Goal: Transaction & Acquisition: Obtain resource

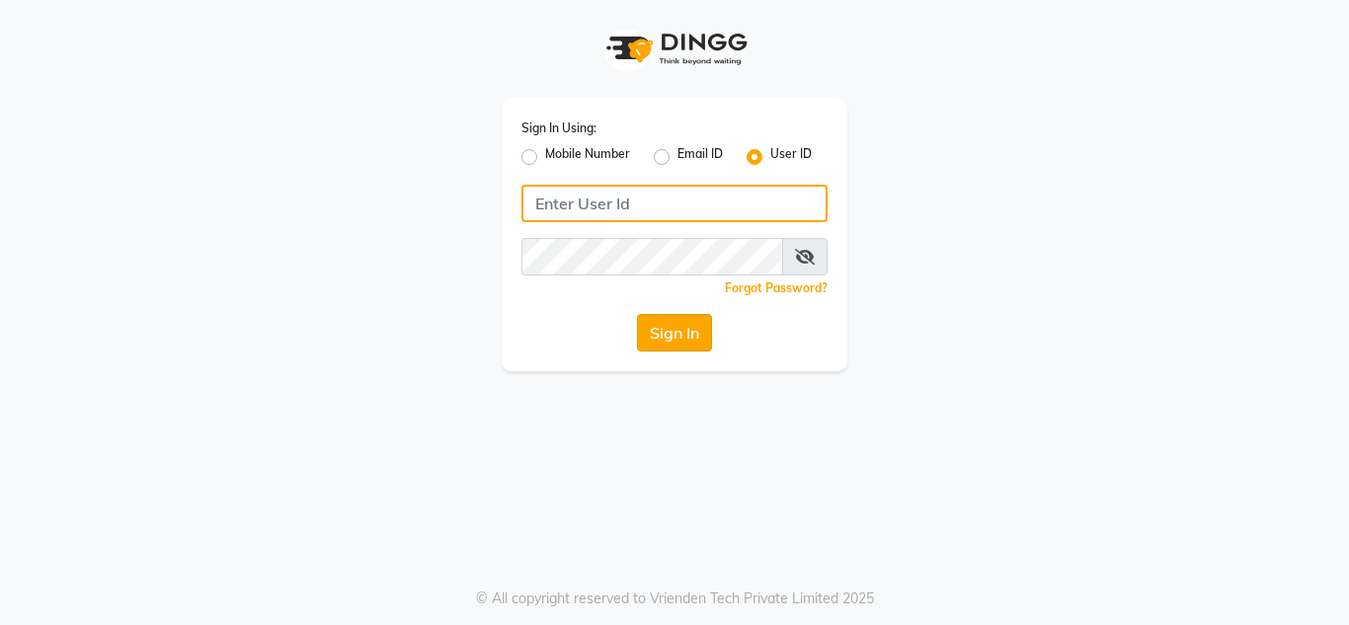
type input "jhbilaspur"
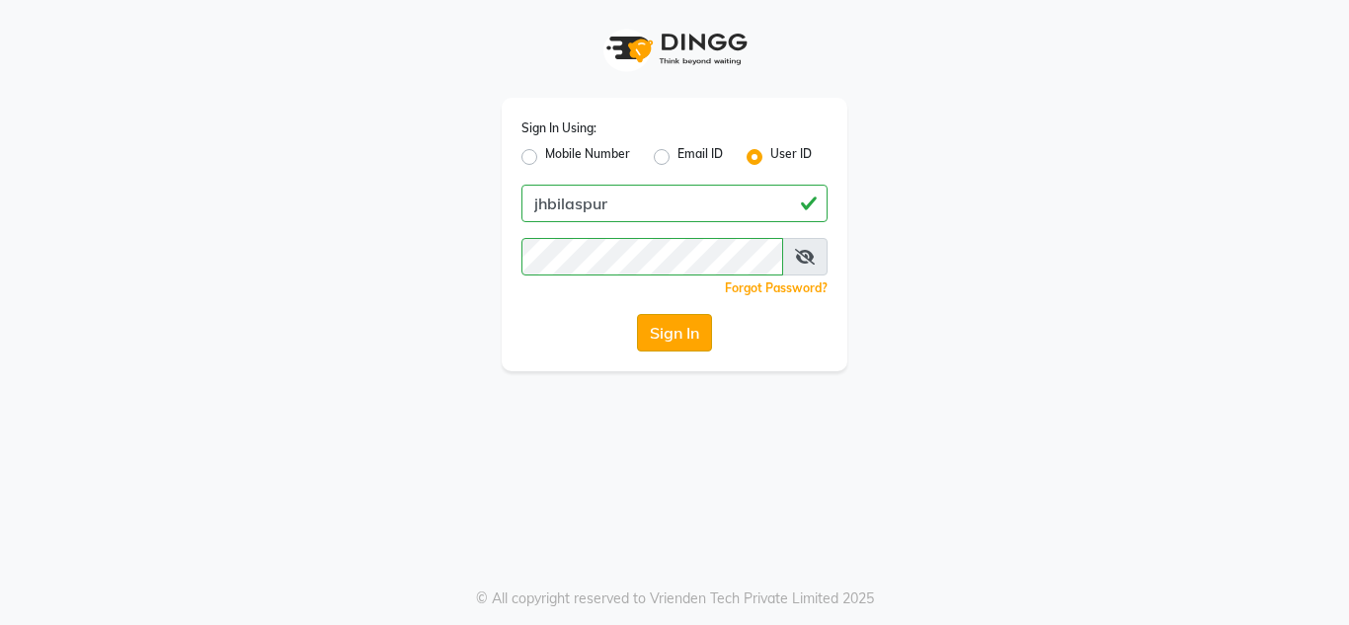
click at [667, 336] on button "Sign In" at bounding box center [674, 333] width 75 height 38
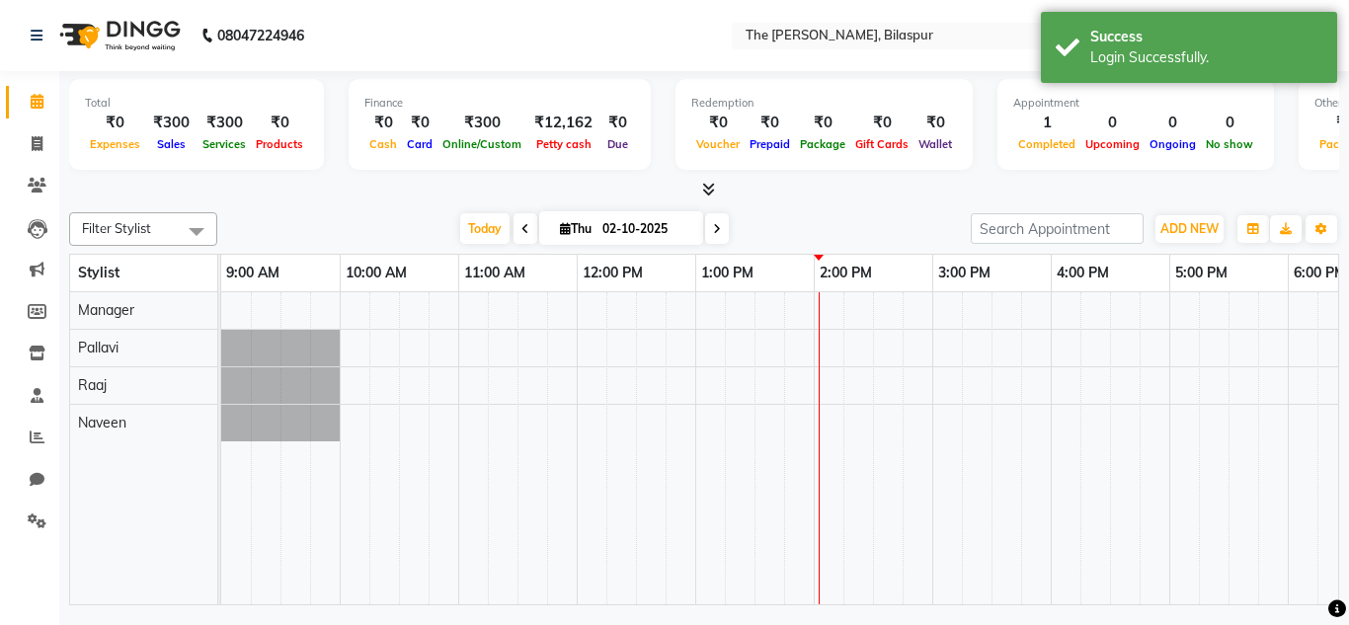
select select "en"
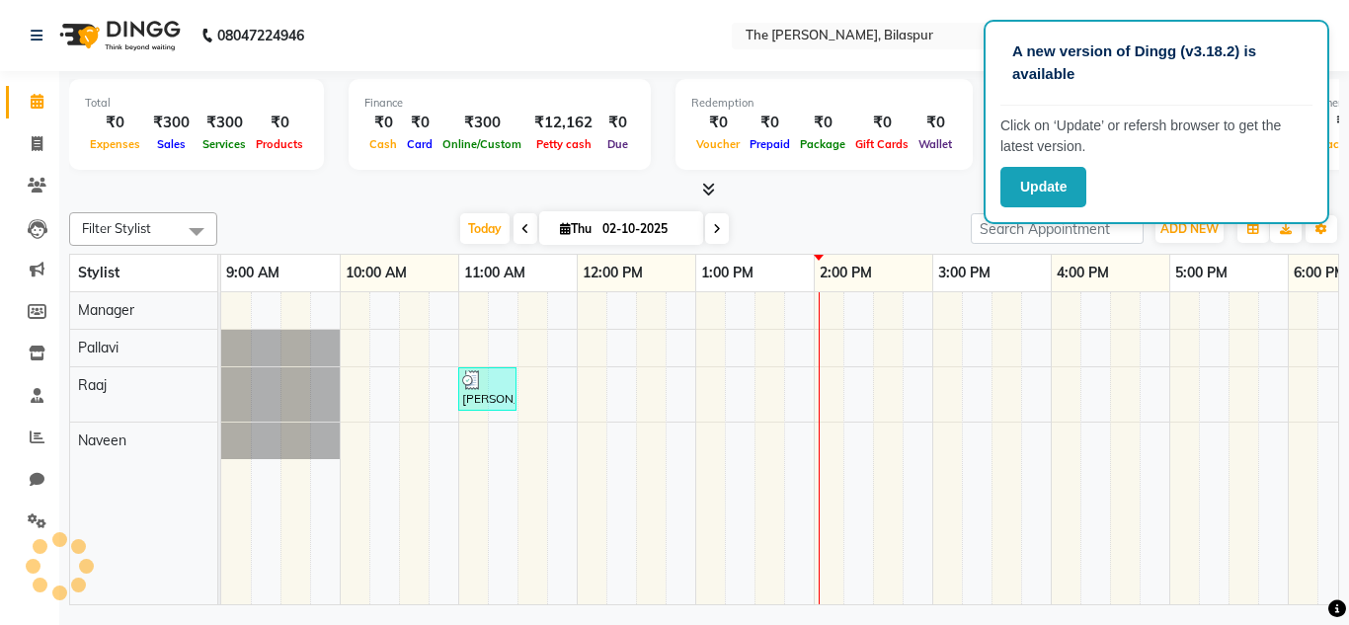
scroll to position [0, 424]
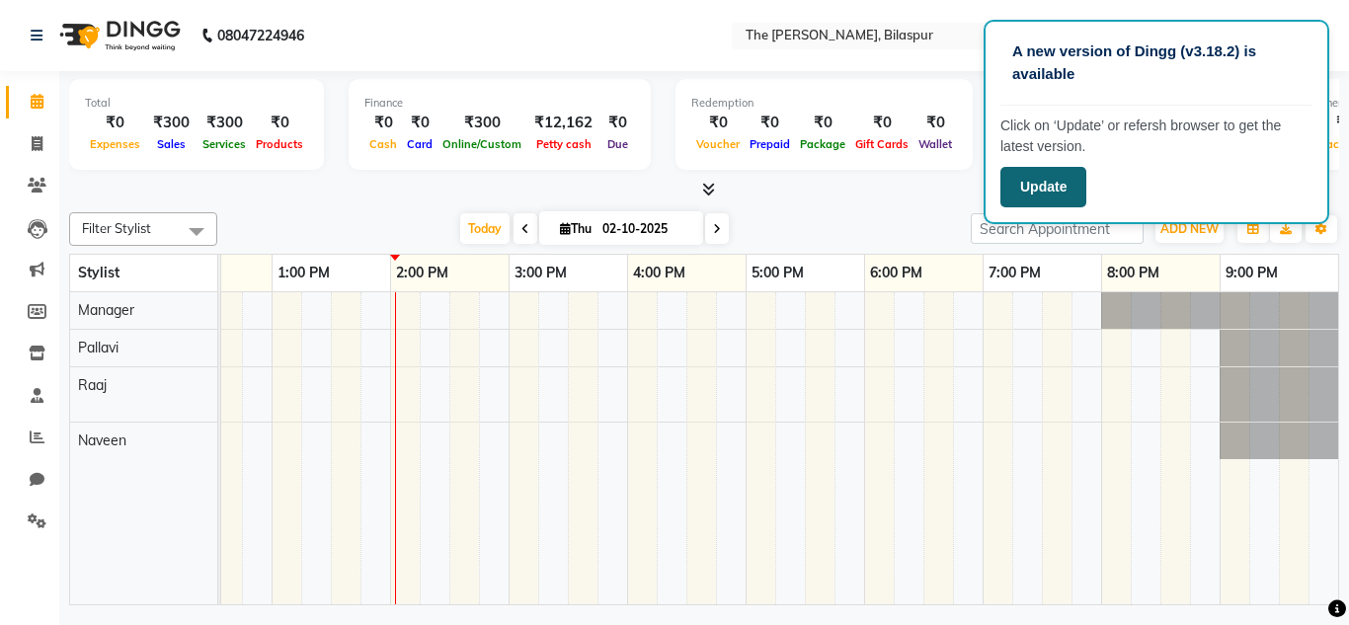
click at [1055, 194] on button "Update" at bounding box center [1044, 187] width 86 height 40
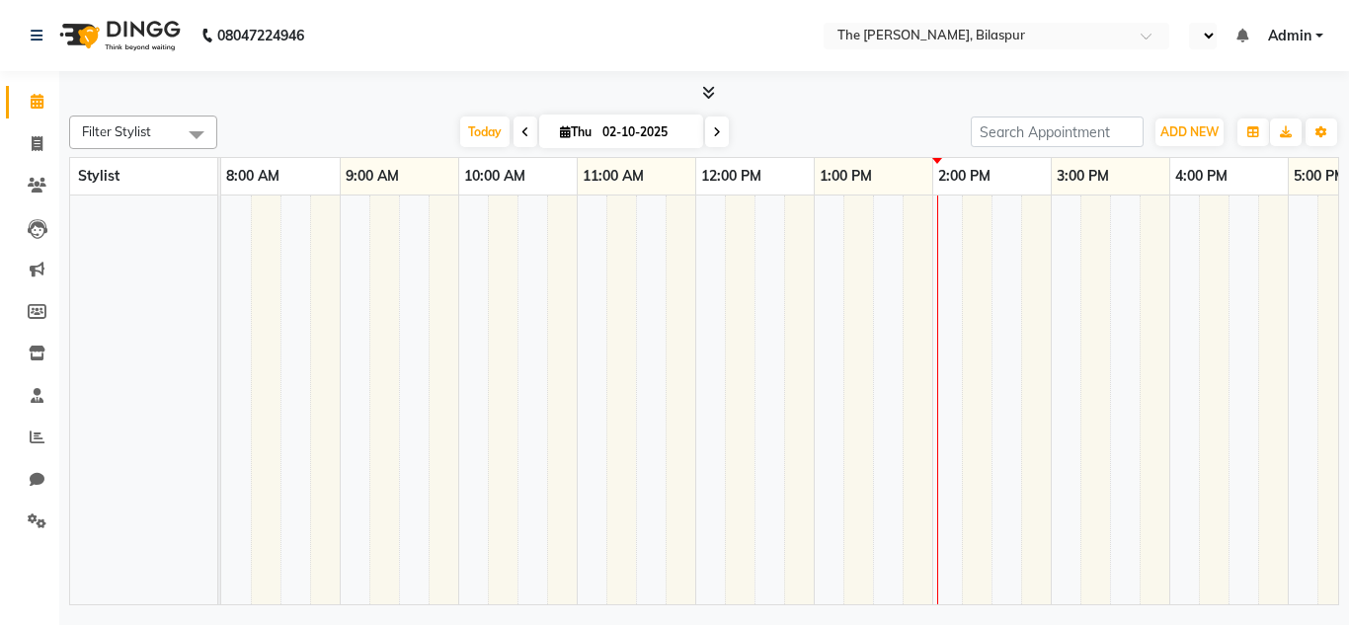
select select "en"
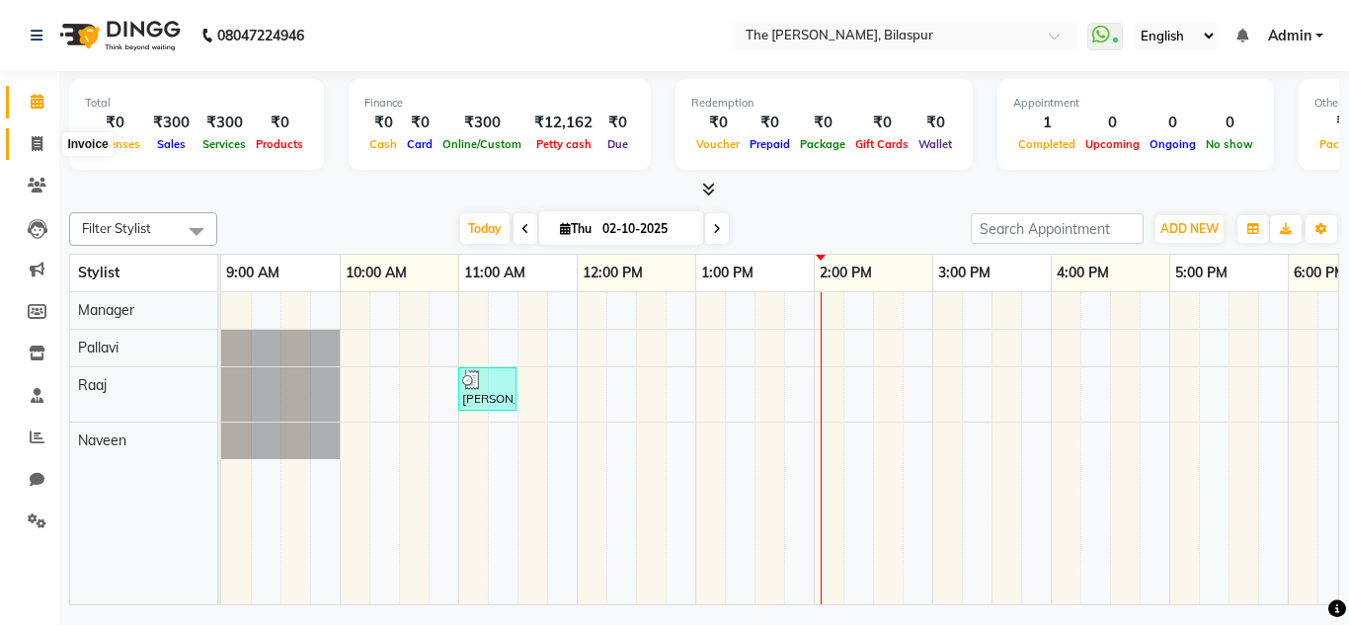
click at [39, 145] on icon at bounding box center [37, 143] width 11 height 15
select select "service"
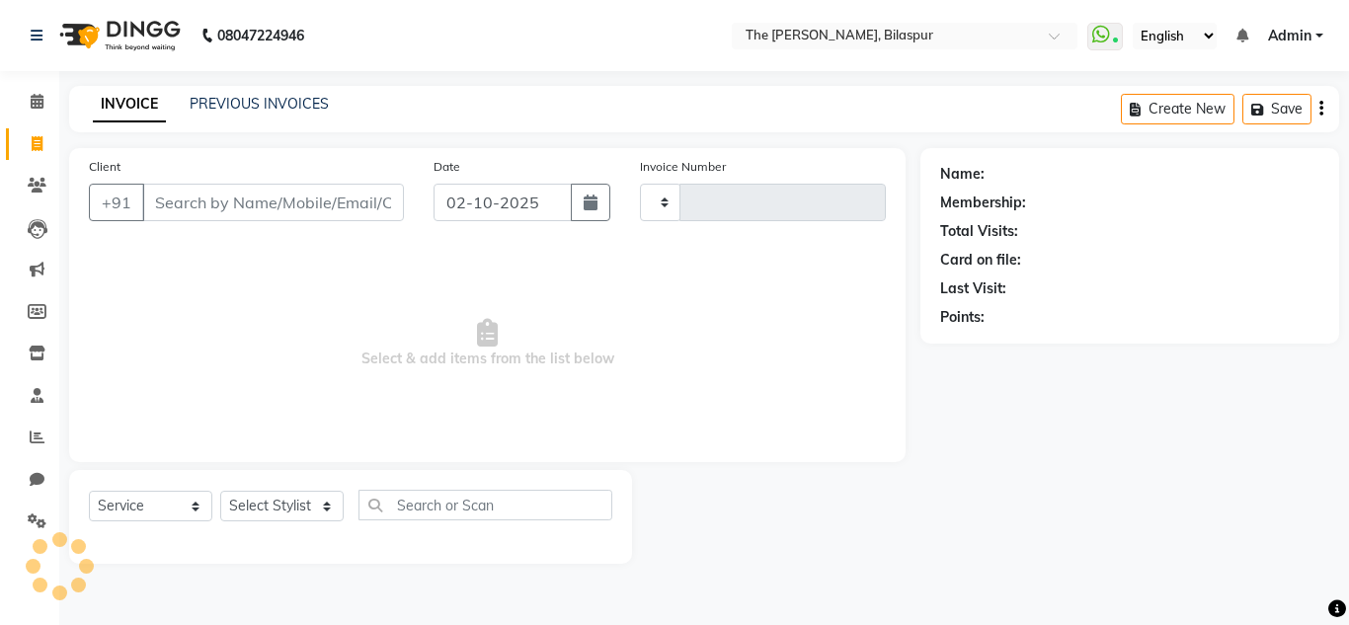
type input "1066"
select select "6473"
click at [285, 210] on input "Client" at bounding box center [273, 203] width 262 height 38
click at [33, 519] on icon at bounding box center [37, 521] width 19 height 15
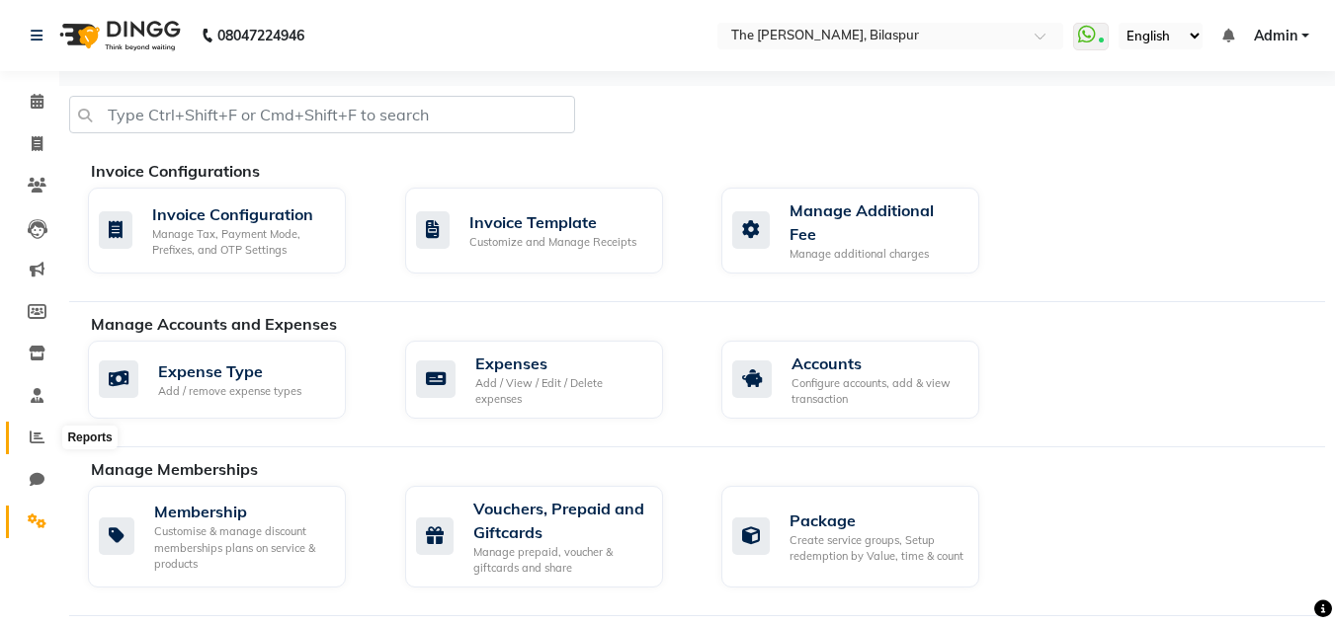
click at [37, 436] on icon at bounding box center [37, 437] width 15 height 15
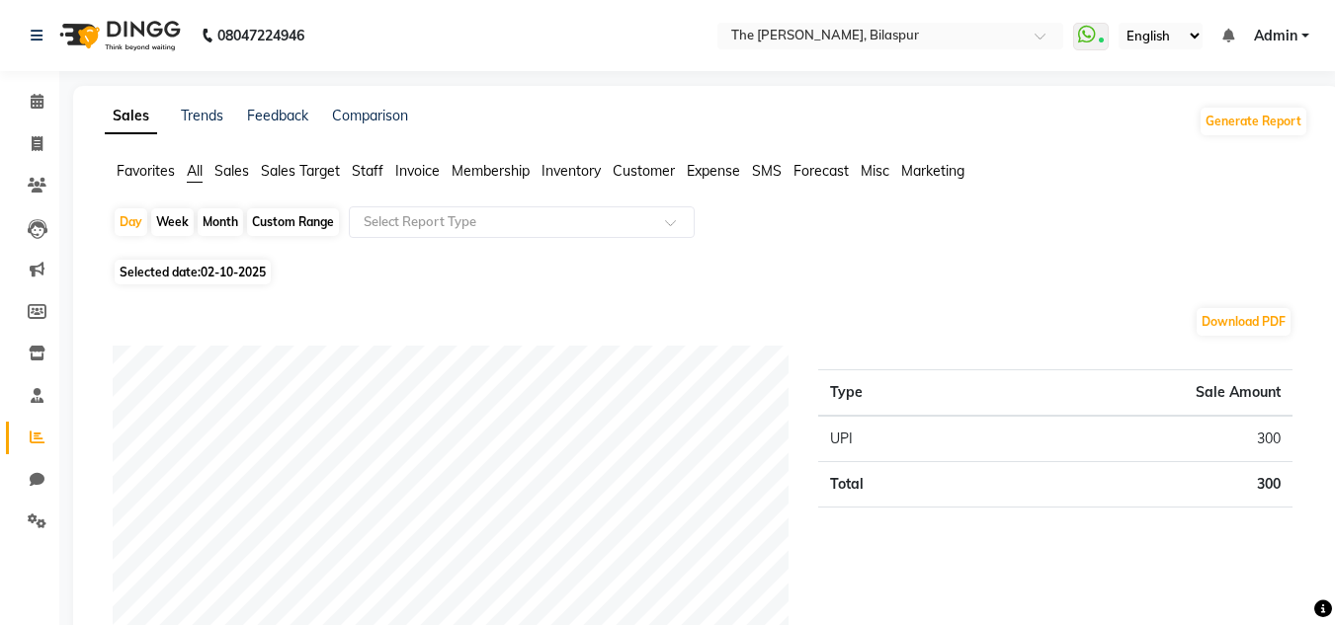
click at [647, 175] on span "Customer" at bounding box center [643, 171] width 62 height 18
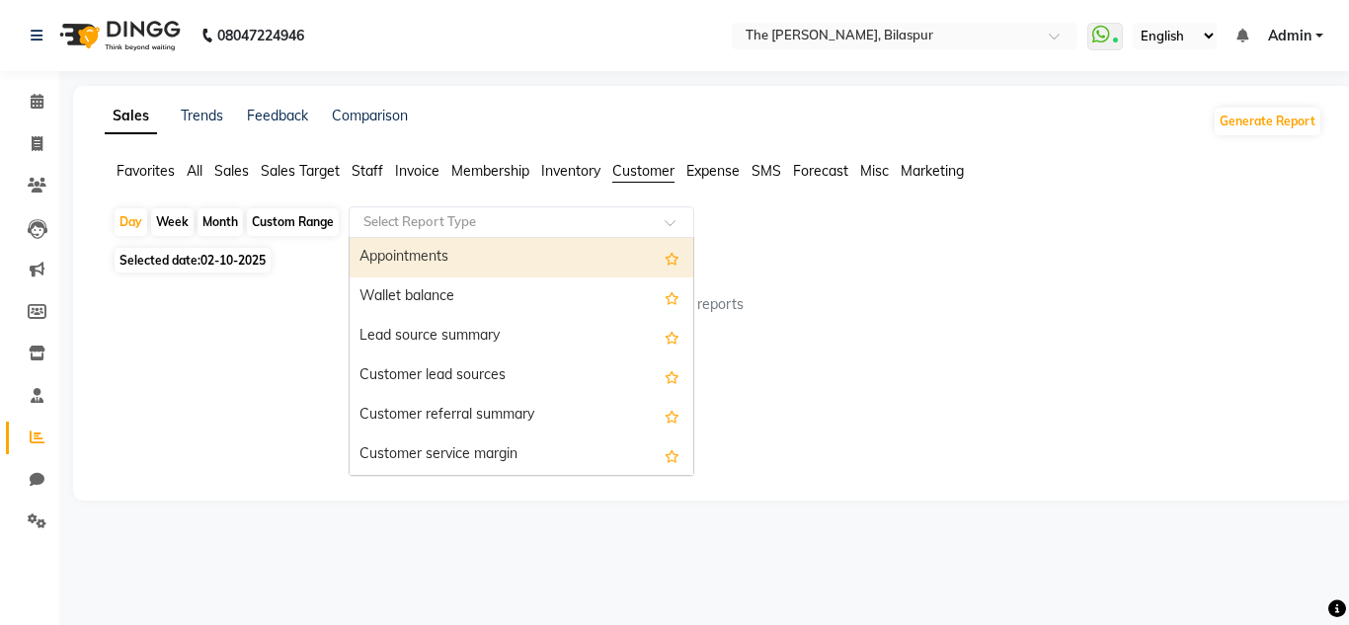
click at [676, 217] on div at bounding box center [522, 222] width 344 height 20
type input "po"
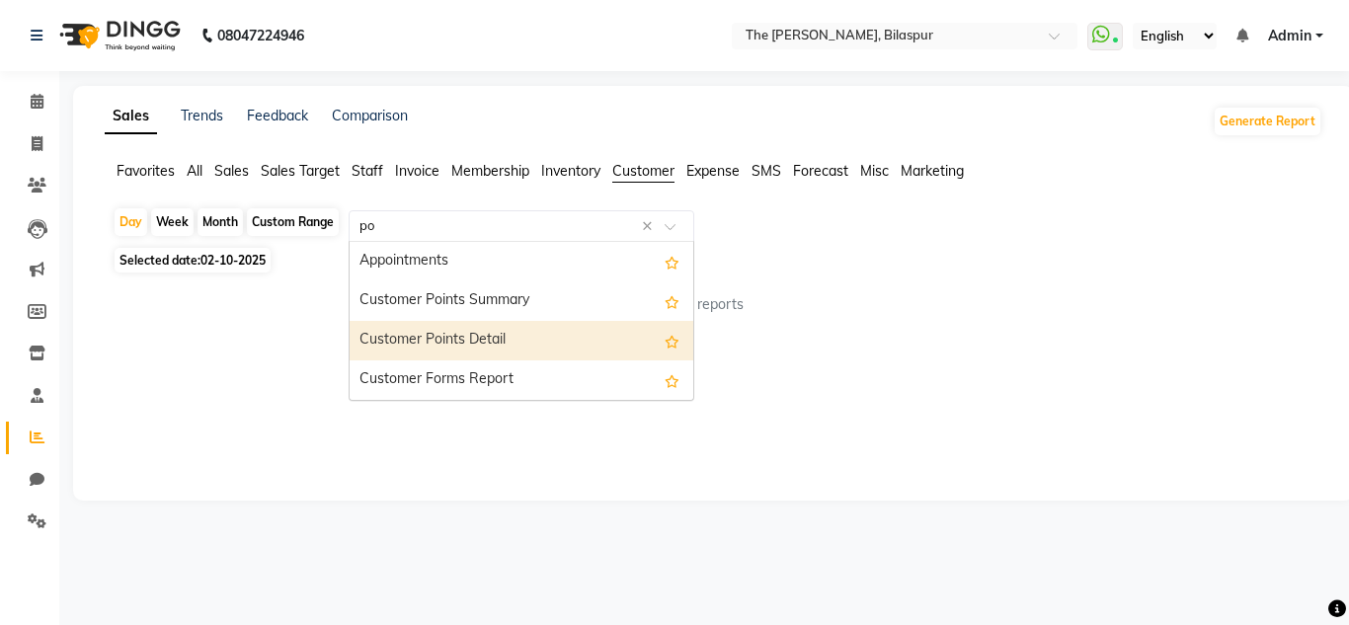
click at [468, 345] on div "Customer Points Detail" at bounding box center [522, 341] width 344 height 40
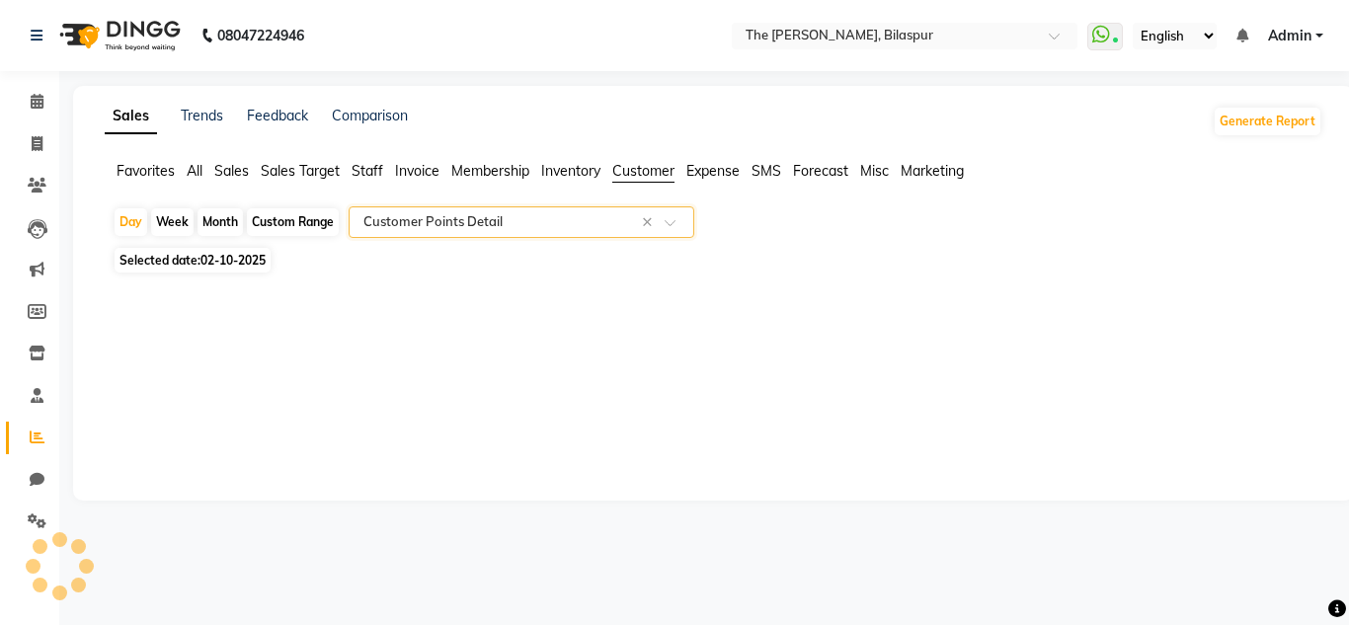
select select "full_report"
select select "csv"
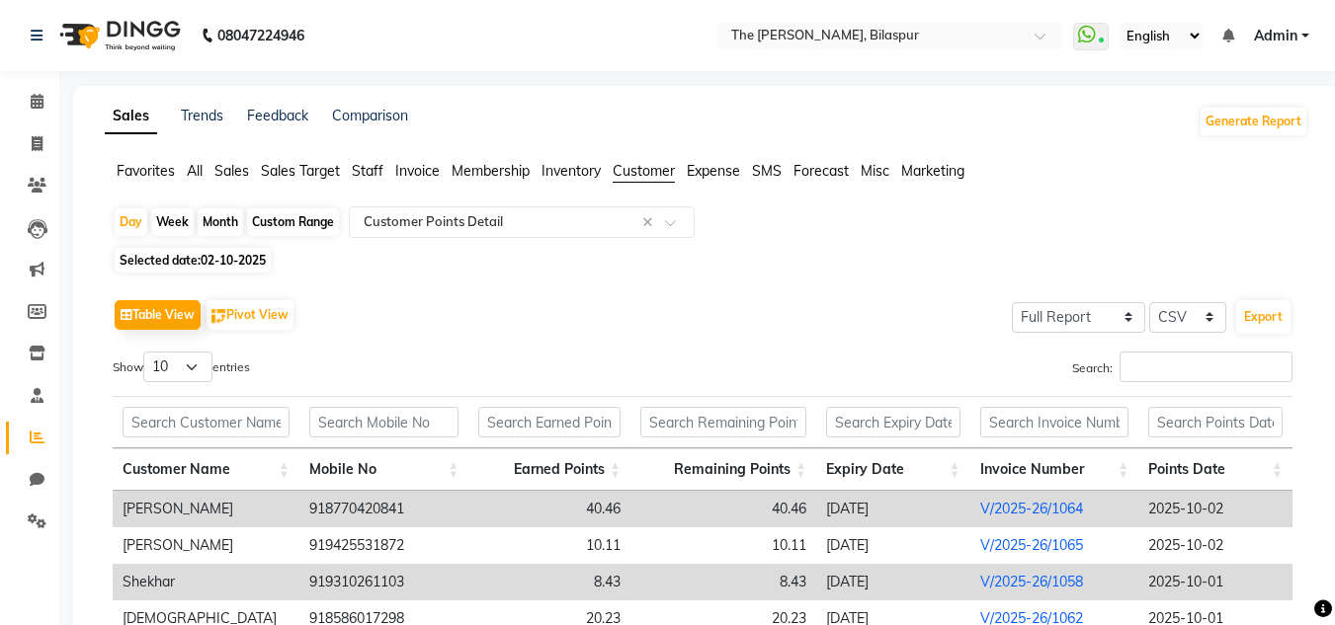
click at [242, 263] on span "02-10-2025" at bounding box center [233, 260] width 65 height 15
select select "10"
select select "2025"
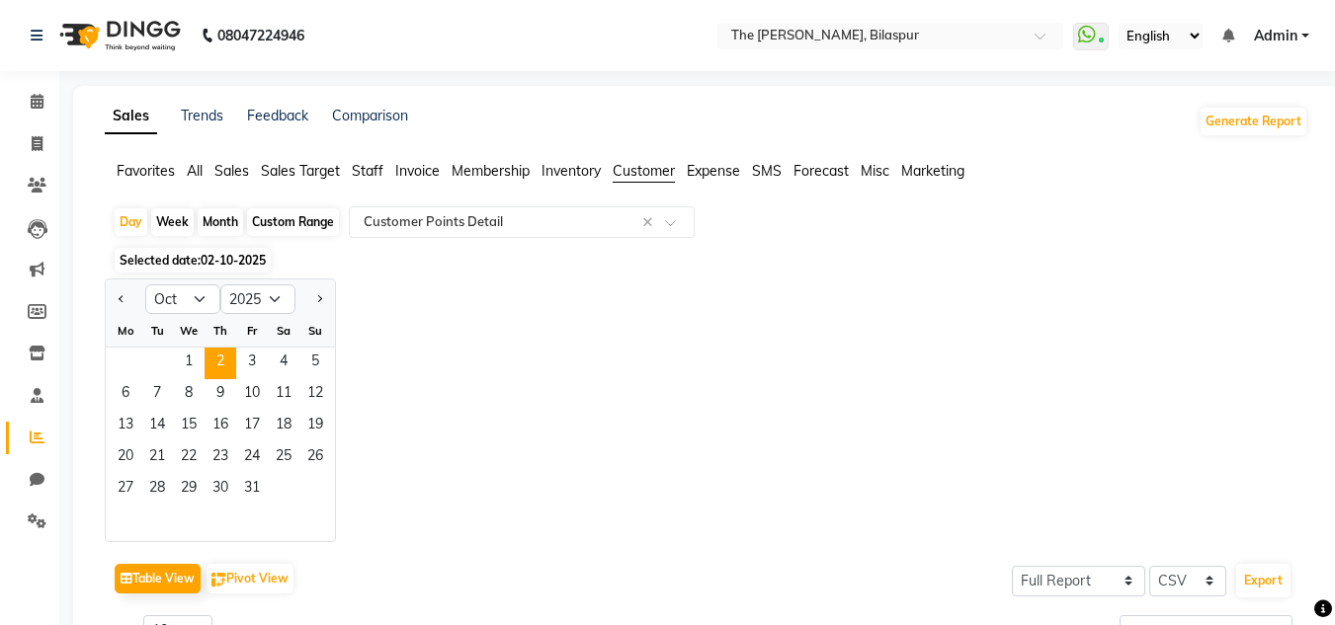
click at [298, 223] on div "Custom Range" at bounding box center [293, 222] width 92 height 28
select select "10"
select select "2025"
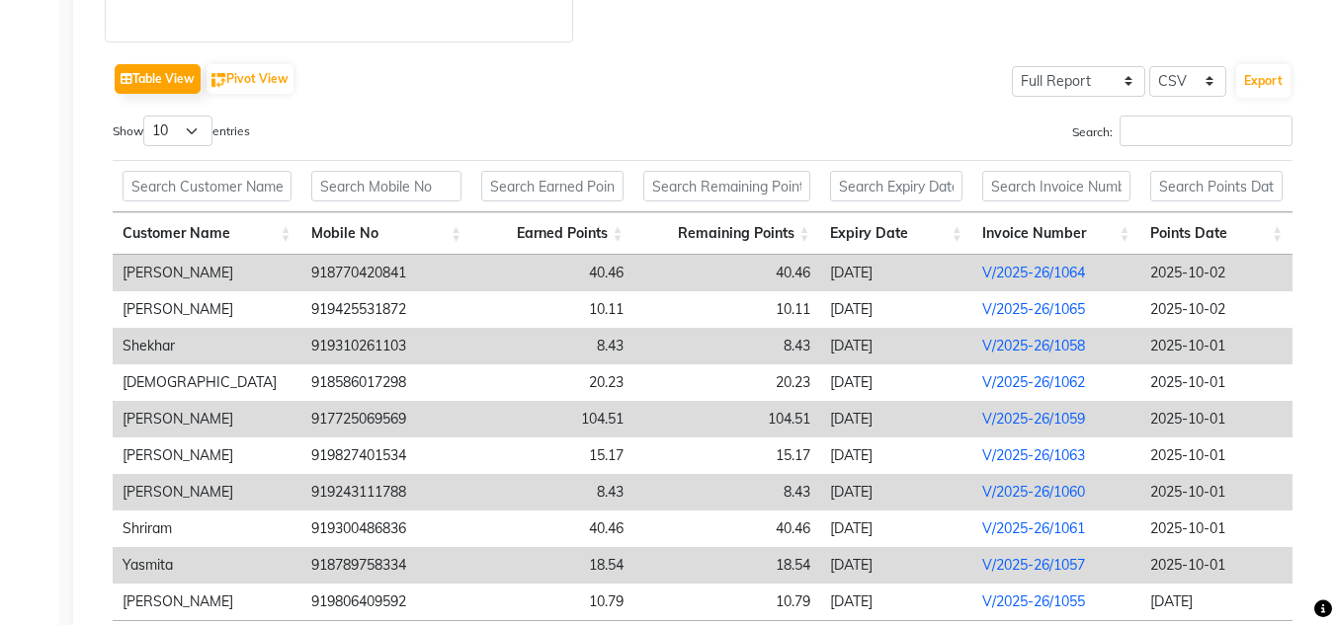
scroll to position [536, 0]
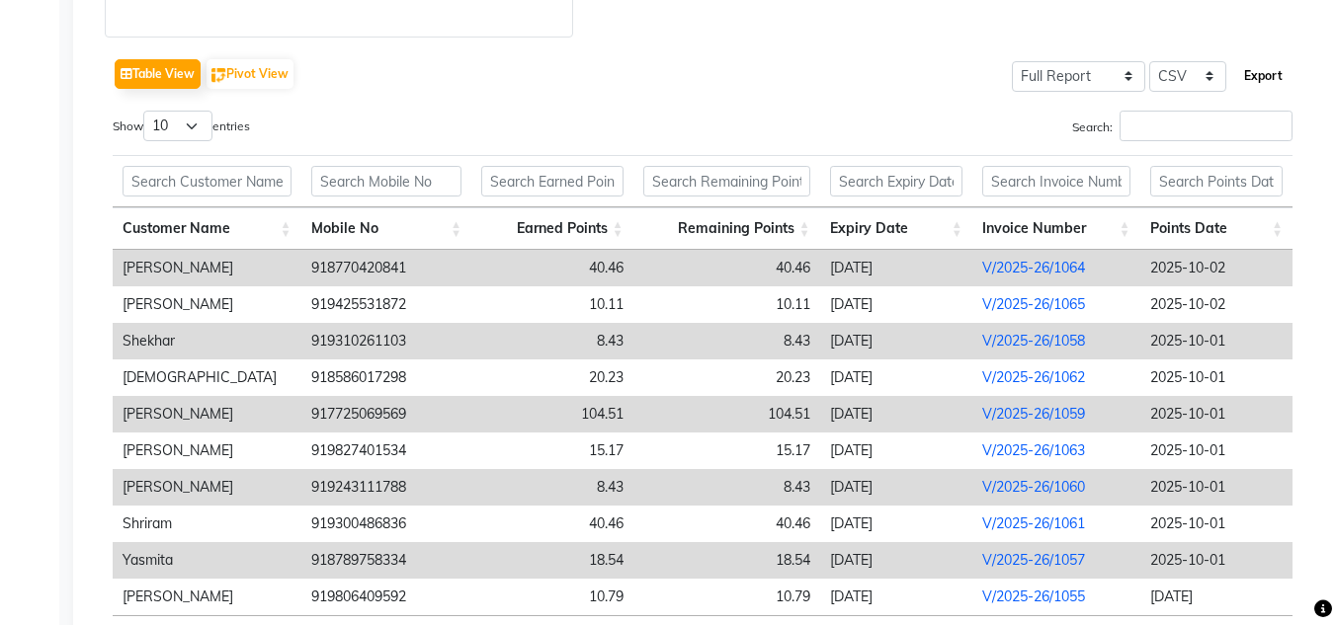
click at [1269, 73] on button "Export" at bounding box center [1263, 76] width 54 height 34
